Goal: Information Seeking & Learning: Learn about a topic

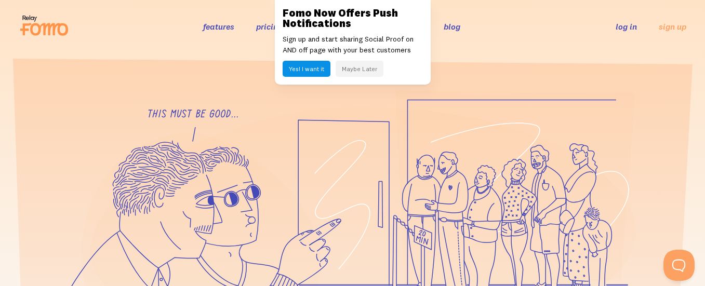
click at [372, 72] on button "Maybe Later" at bounding box center [360, 69] width 48 height 16
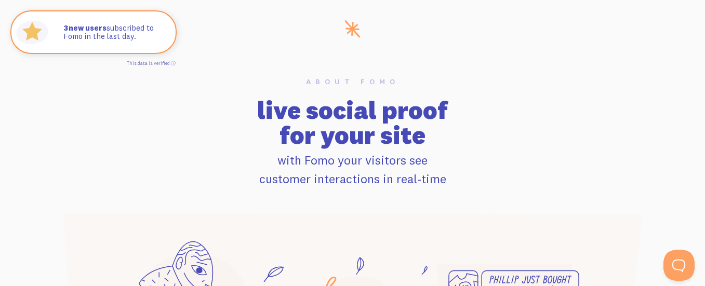
scroll to position [626, 0]
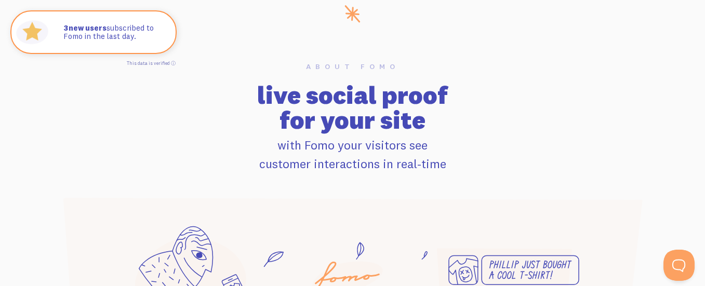
drag, startPoint x: 367, startPoint y: 147, endPoint x: 425, endPoint y: 147, distance: 57.7
click at [425, 147] on p "with Fomo your visitors see customer interactions in real-time" at bounding box center [353, 154] width 580 height 37
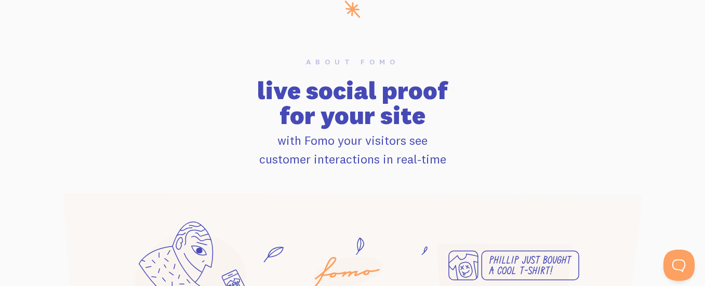
scroll to position [629, 0]
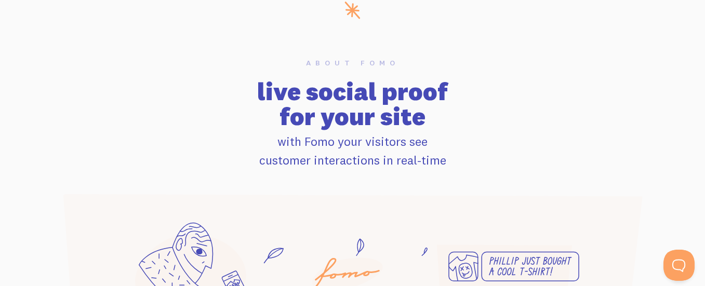
drag, startPoint x: 454, startPoint y: 169, endPoint x: 243, endPoint y: 96, distance: 224.1
click at [243, 96] on div "About Fomo live social proof for your site with Fomo your visitors see customer…" at bounding box center [353, 213] width 593 height 309
copy div "live social proof for your site with Fomo your visitors see customer interactio…"
click at [340, 129] on h2 "live social proof for your site" at bounding box center [353, 104] width 580 height 50
drag, startPoint x: 339, startPoint y: 142, endPoint x: 479, endPoint y: 160, distance: 140.9
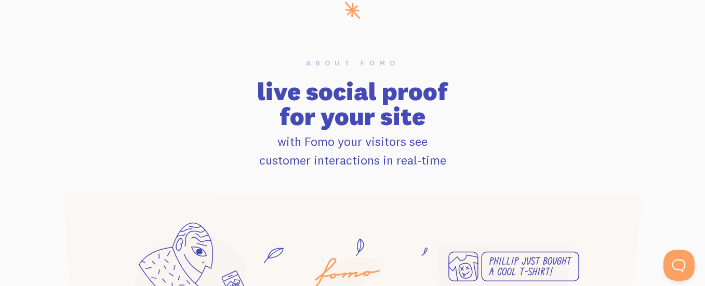
click at [479, 160] on p "with Fomo your visitors see customer interactions in real-time" at bounding box center [353, 150] width 580 height 37
copy p "your visitors see customer interactions in real-time"
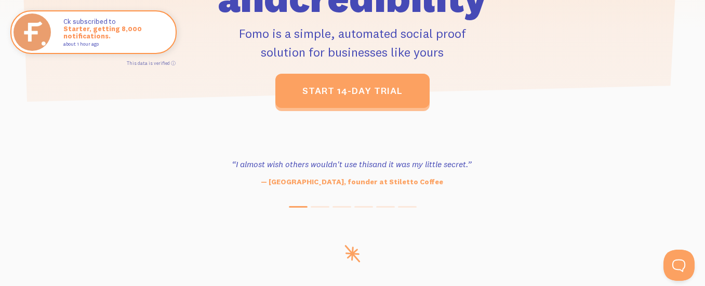
scroll to position [0, 0]
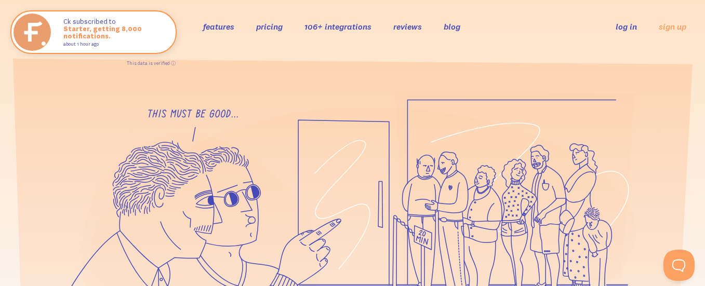
click at [335, 22] on link "106+ integrations" at bounding box center [338, 26] width 67 height 10
